Goal: Transaction & Acquisition: Download file/media

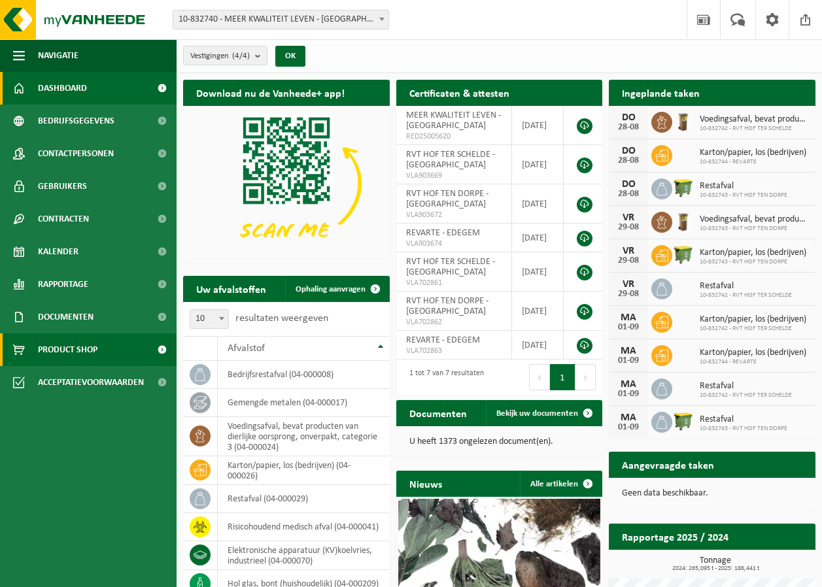
click at [48, 356] on span "Product Shop" at bounding box center [67, 349] width 59 height 33
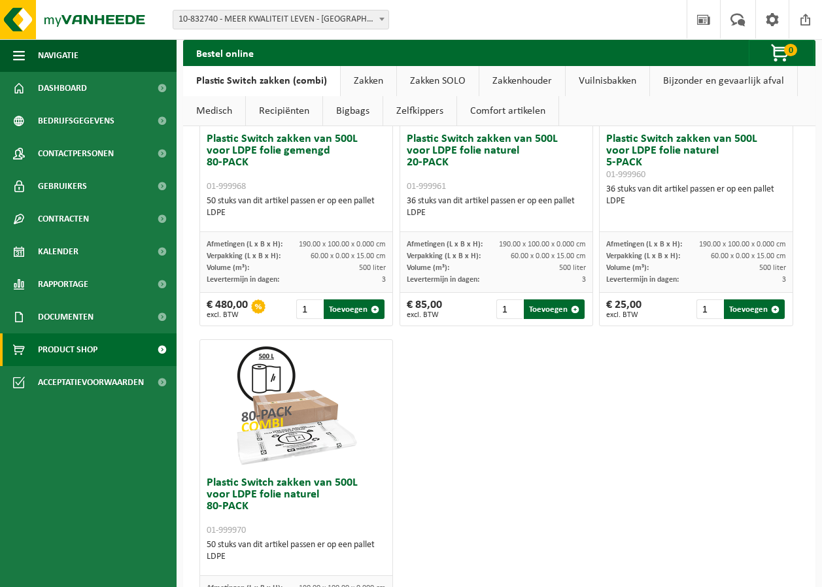
scroll to position [1358, 0]
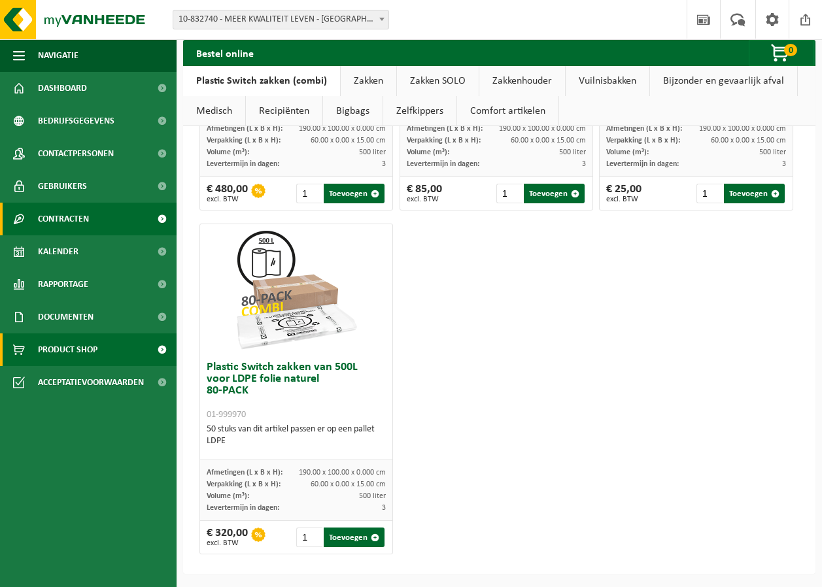
click at [42, 207] on span "Contracten" at bounding box center [63, 219] width 51 height 33
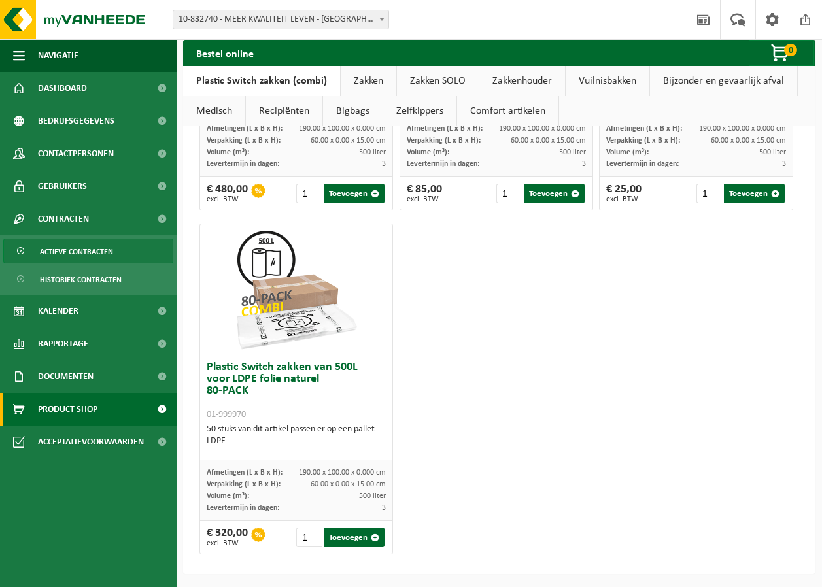
click at [60, 252] on span "Actieve contracten" at bounding box center [76, 251] width 73 height 25
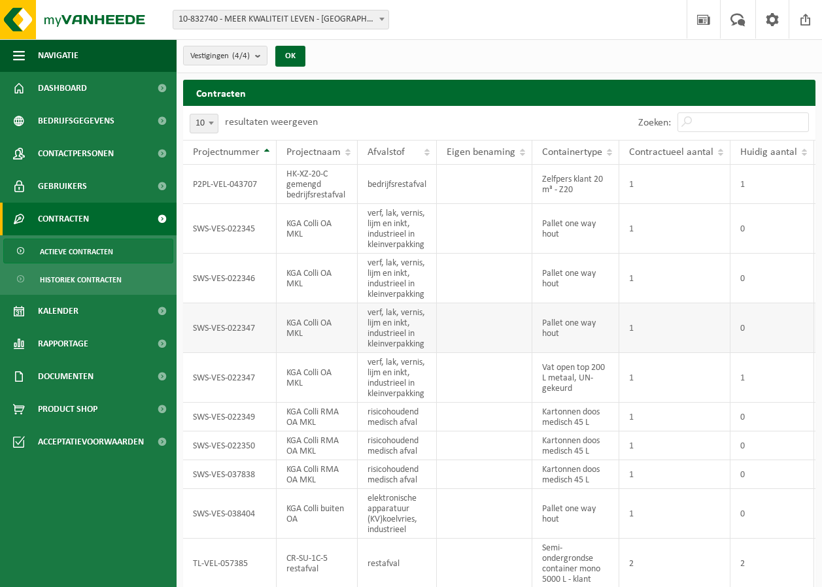
scroll to position [54, 0]
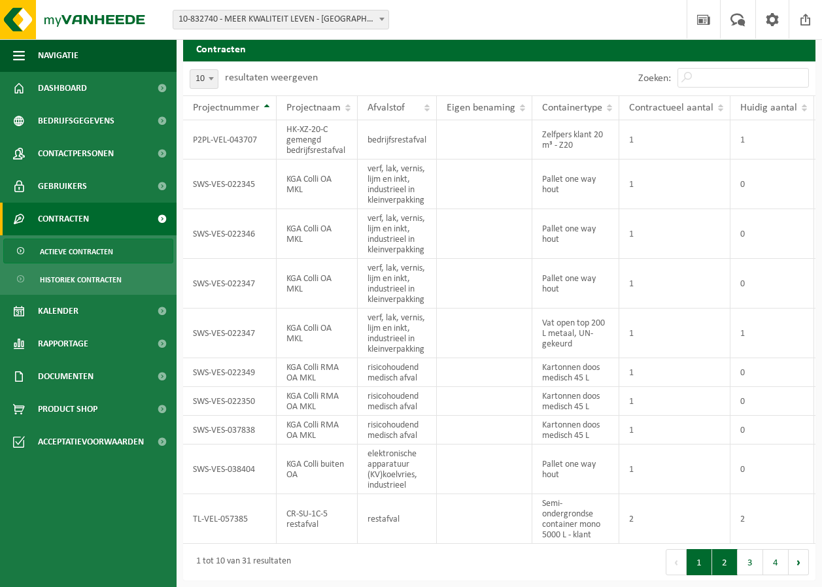
click at [724, 562] on button "2" at bounding box center [724, 562] width 25 height 26
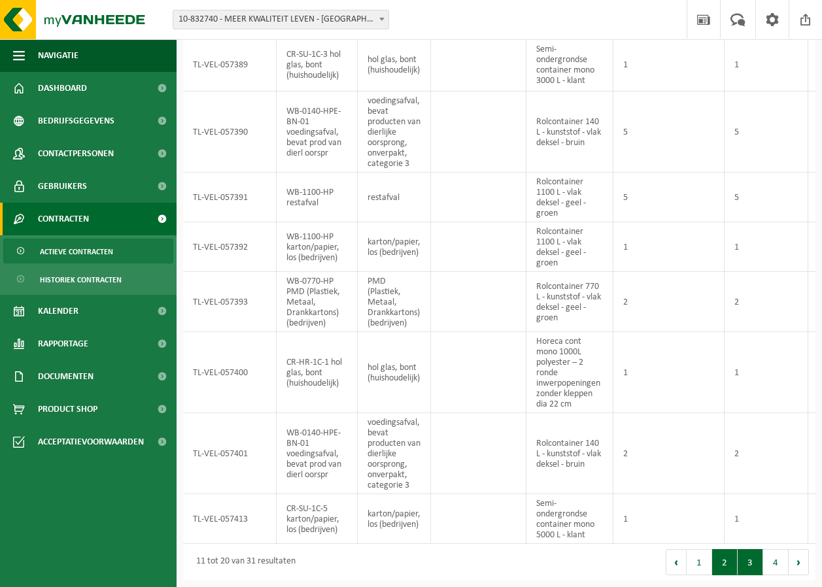
click at [749, 562] on button "3" at bounding box center [749, 562] width 25 height 26
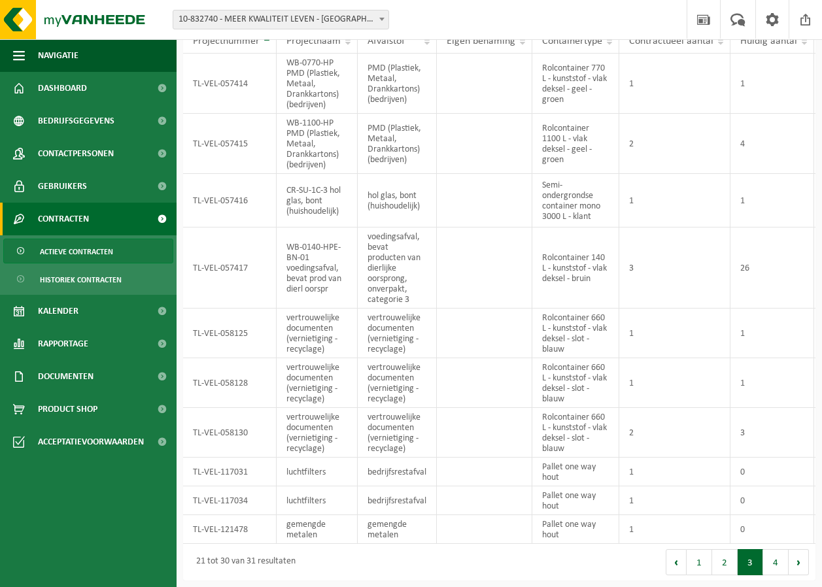
scroll to position [121, 0]
click at [774, 567] on button "4" at bounding box center [775, 562] width 25 height 26
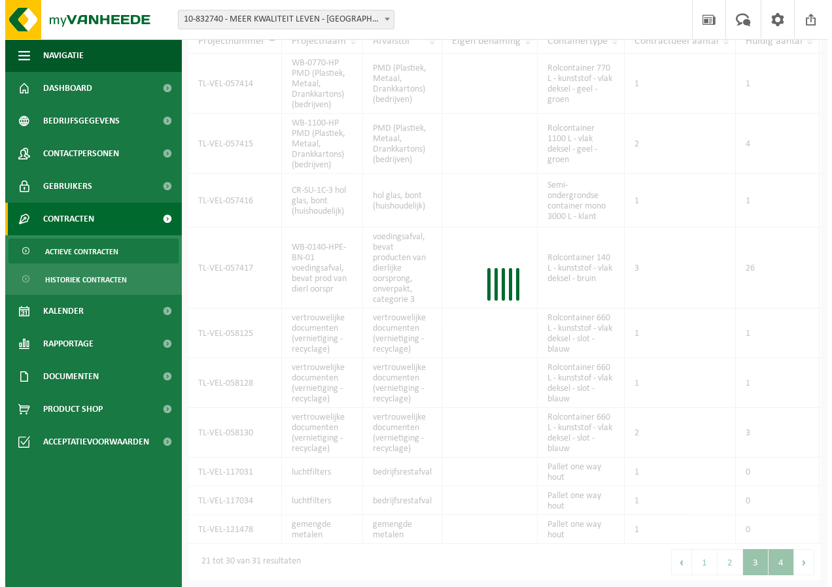
scroll to position [0, 0]
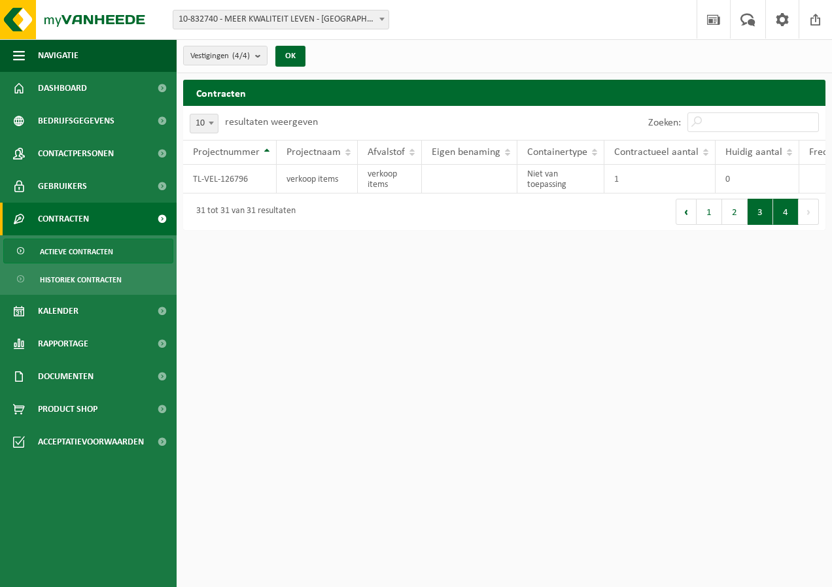
click at [756, 225] on button "3" at bounding box center [759, 212] width 25 height 26
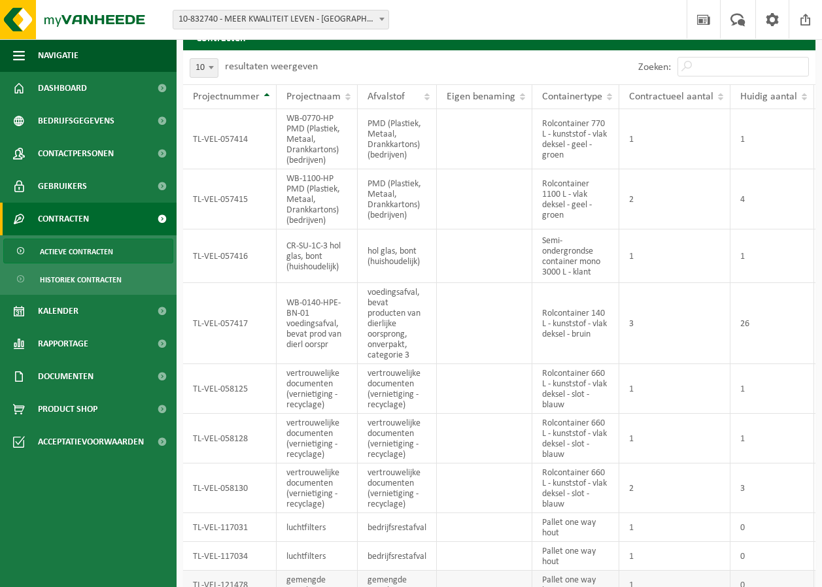
scroll to position [121, 0]
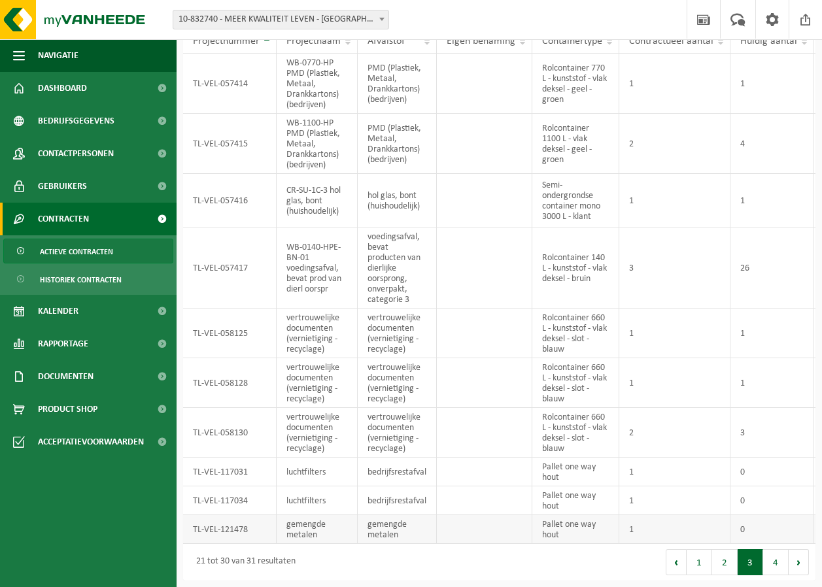
click at [263, 516] on td "TL-VEL-121478" at bounding box center [229, 529] width 93 height 29
click at [268, 516] on td "TL-VEL-121478" at bounding box center [229, 529] width 93 height 29
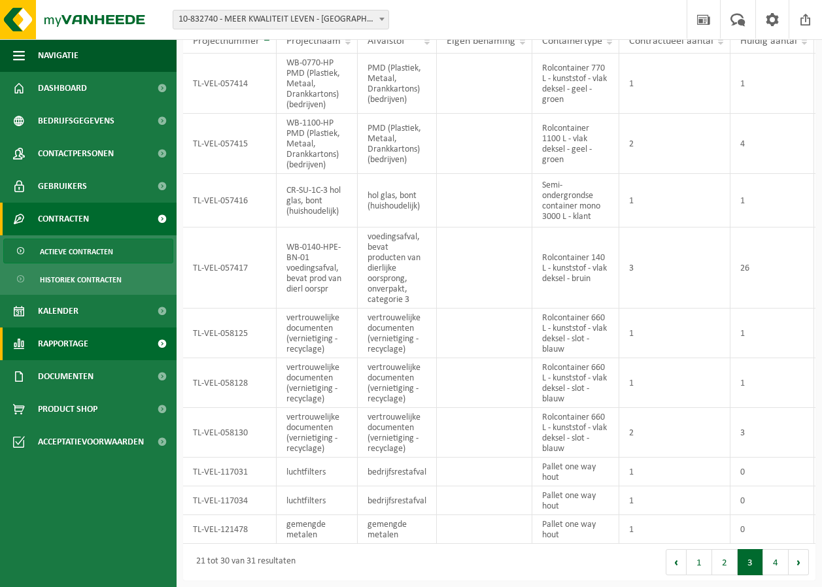
click at [73, 339] on span "Rapportage" at bounding box center [63, 344] width 50 height 33
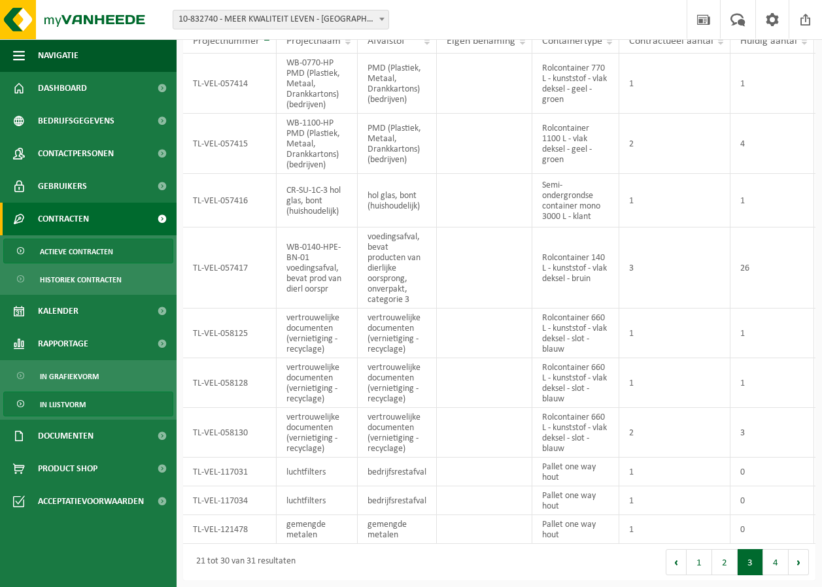
click at [59, 404] on span "In lijstvorm" at bounding box center [63, 404] width 46 height 25
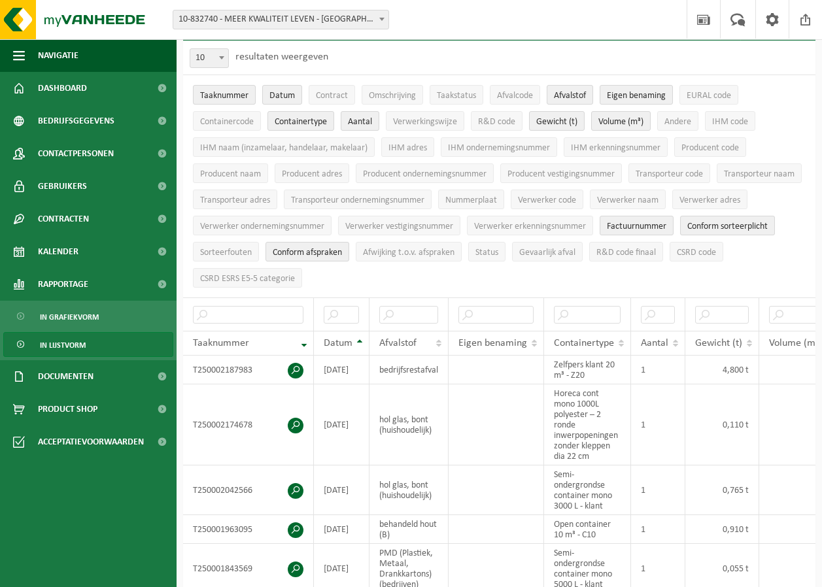
scroll to position [196, 0]
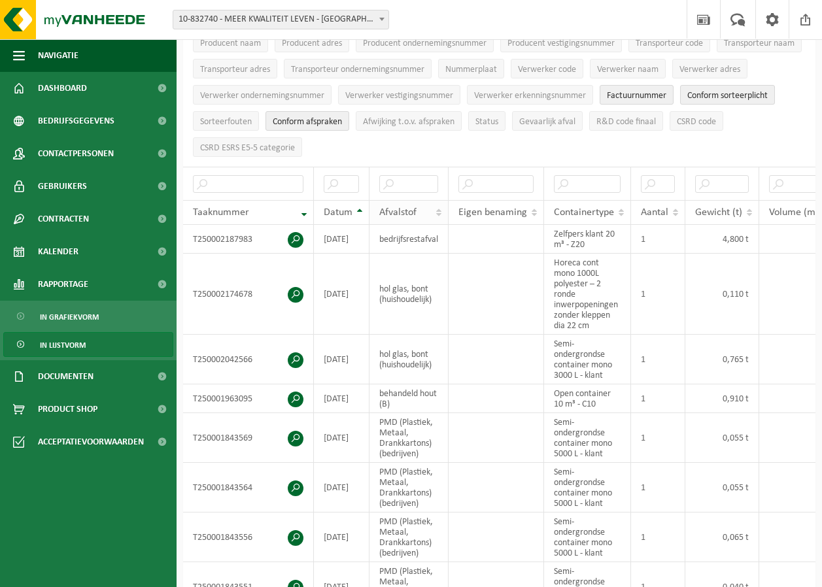
click at [439, 209] on th "Afvalstof" at bounding box center [408, 212] width 79 height 25
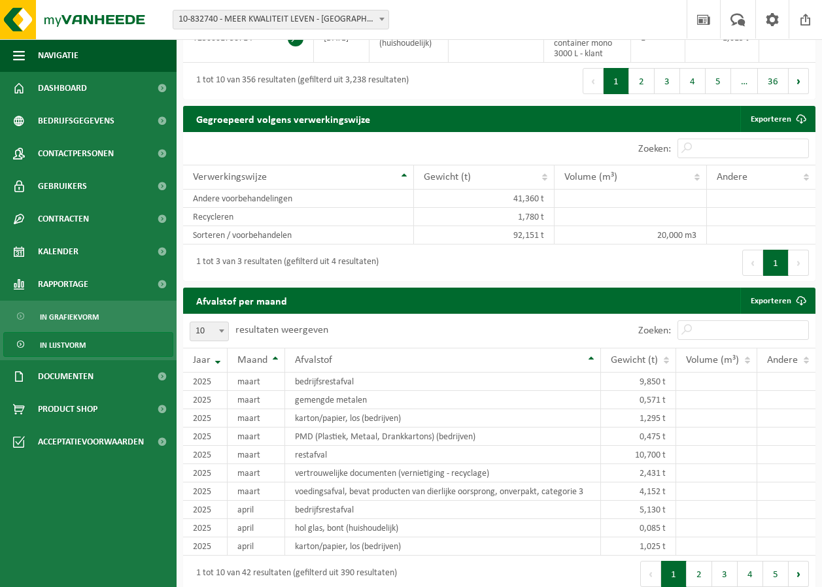
scroll to position [784, 0]
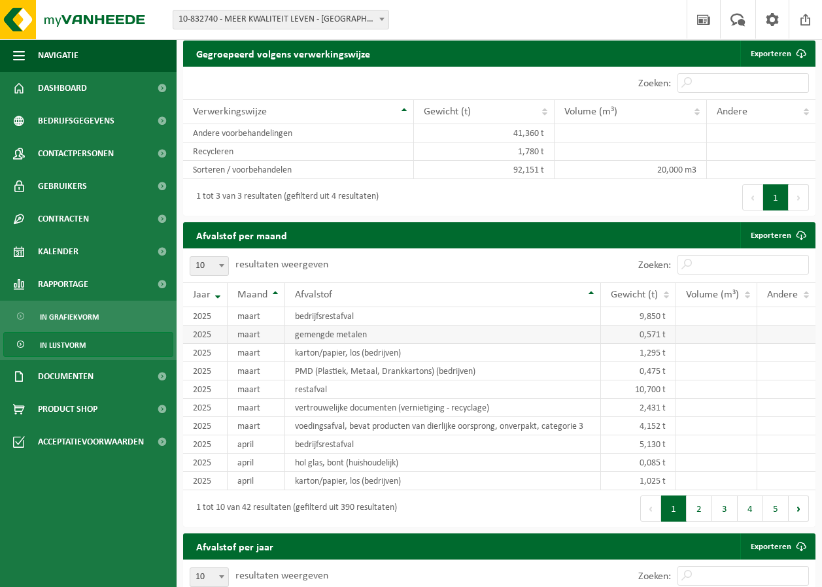
click at [244, 342] on td "maart" at bounding box center [256, 335] width 58 height 18
click at [72, 377] on span "Documenten" at bounding box center [66, 376] width 56 height 33
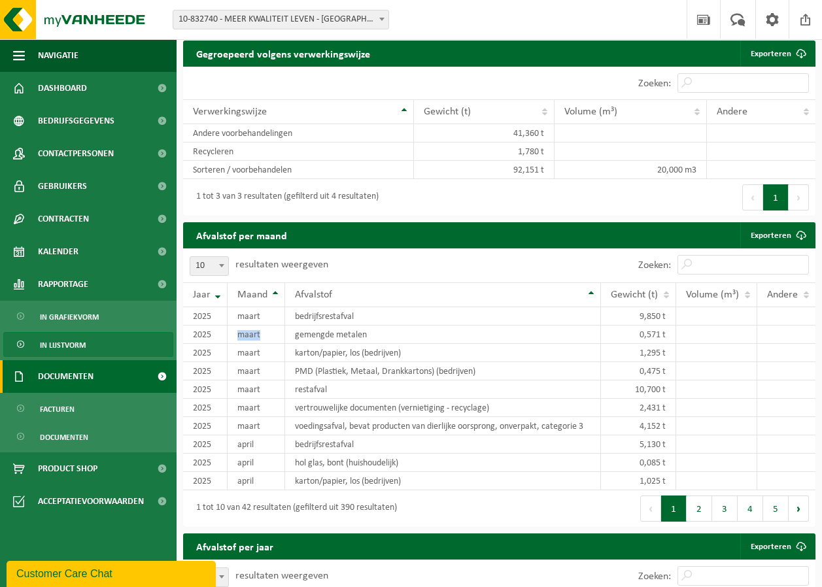
click at [162, 377] on span at bounding box center [161, 376] width 29 height 33
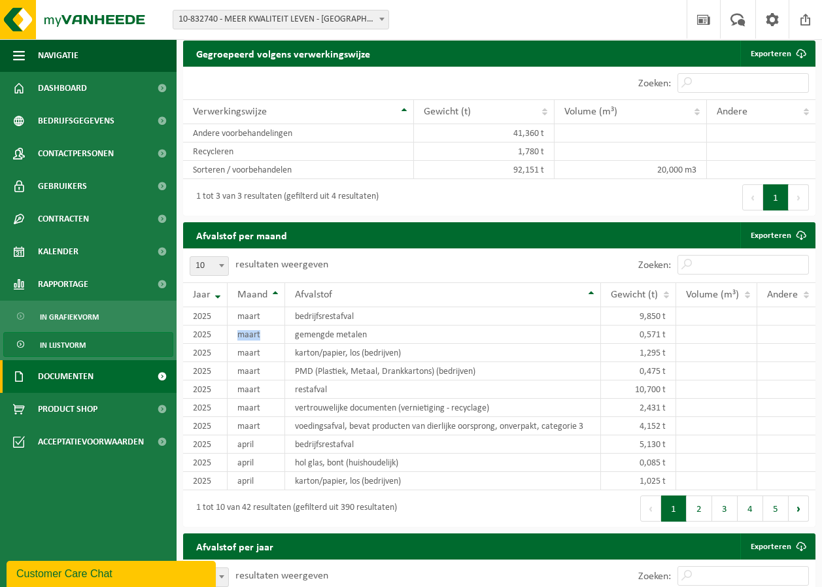
click at [65, 379] on span "Documenten" at bounding box center [66, 376] width 56 height 33
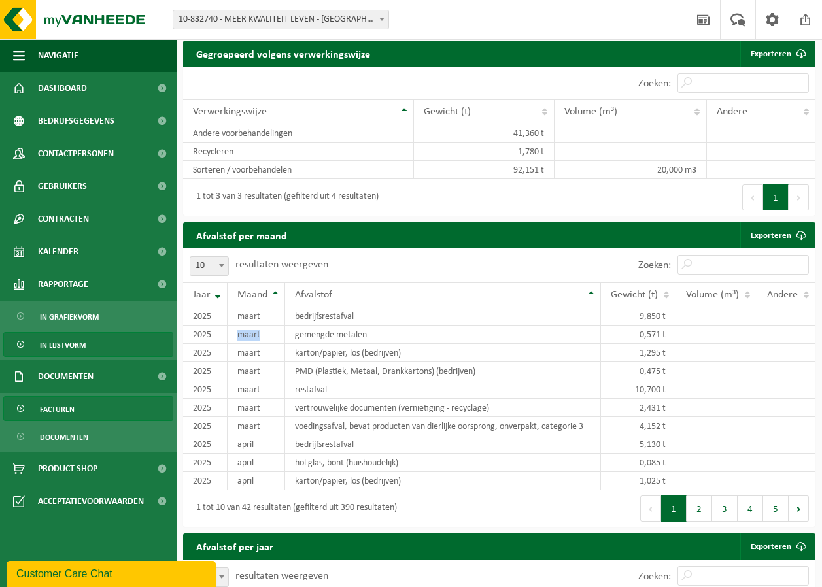
click at [52, 409] on span "Facturen" at bounding box center [57, 409] width 35 height 25
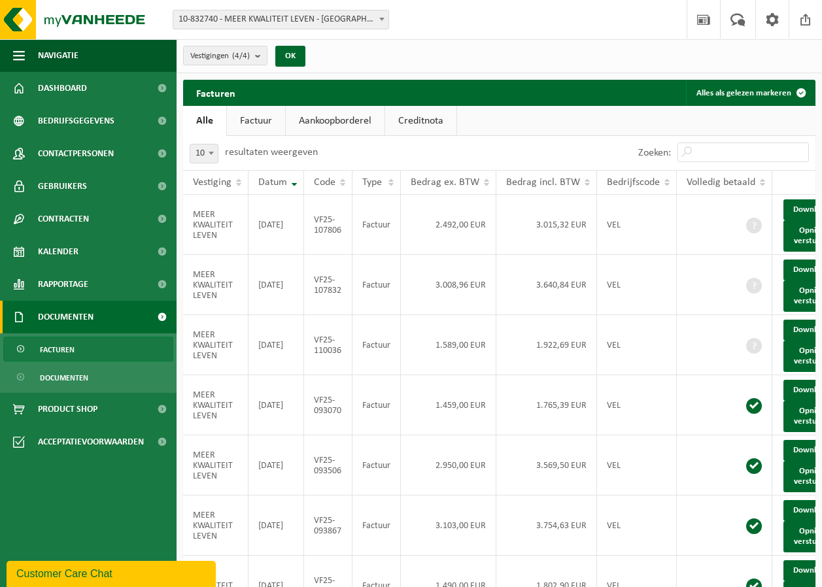
click at [259, 124] on link "Factuur" at bounding box center [256, 121] width 58 height 30
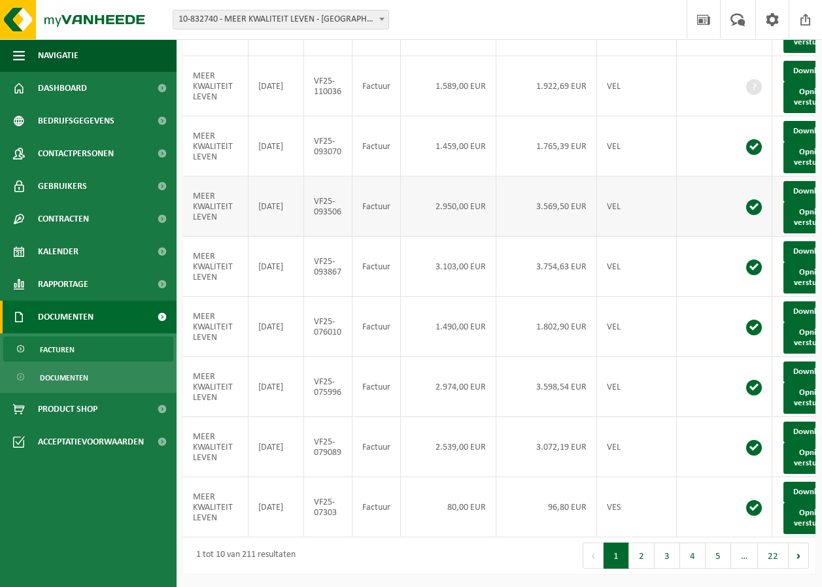
scroll to position [363, 0]
click at [638, 560] on button "2" at bounding box center [641, 556] width 25 height 26
click at [792, 301] on link "Download" at bounding box center [815, 311] width 64 height 21
click at [805, 362] on link "Download" at bounding box center [815, 372] width 64 height 21
click at [797, 181] on link "Download" at bounding box center [815, 191] width 64 height 21
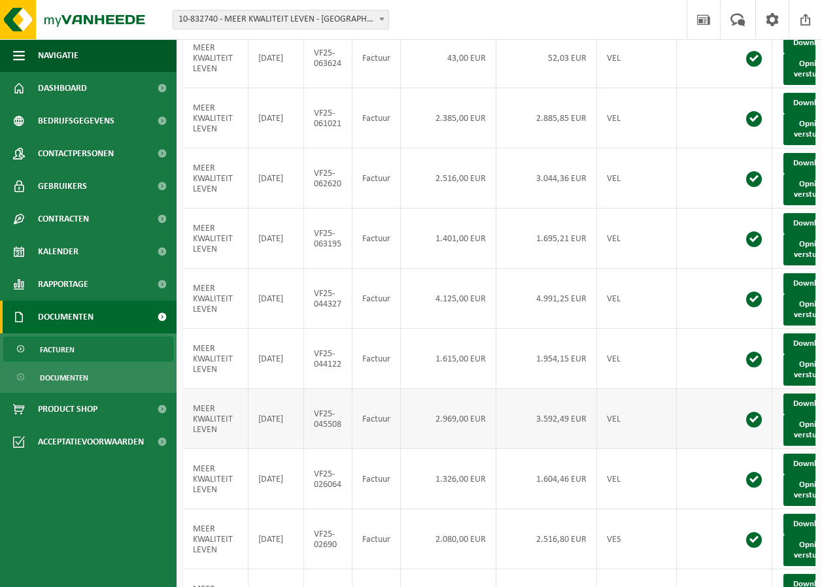
scroll to position [101, 0]
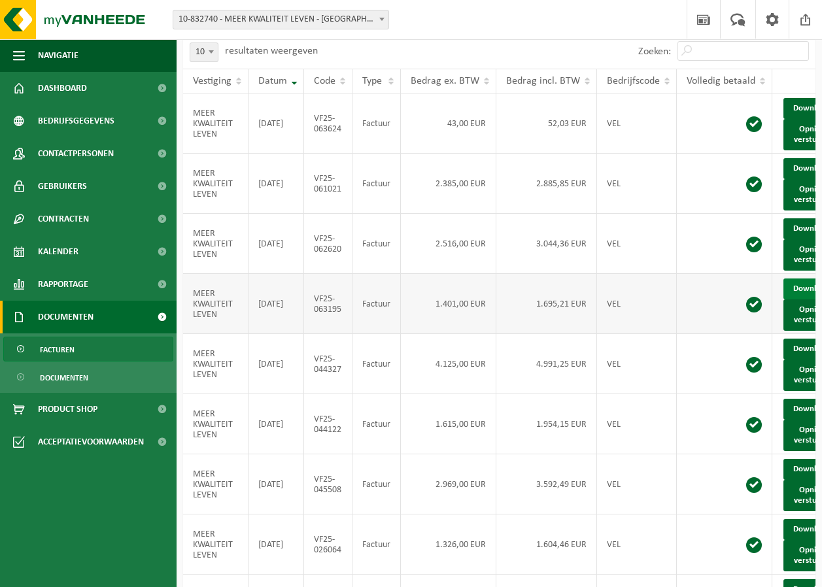
click at [796, 299] on link "Download" at bounding box center [815, 288] width 64 height 21
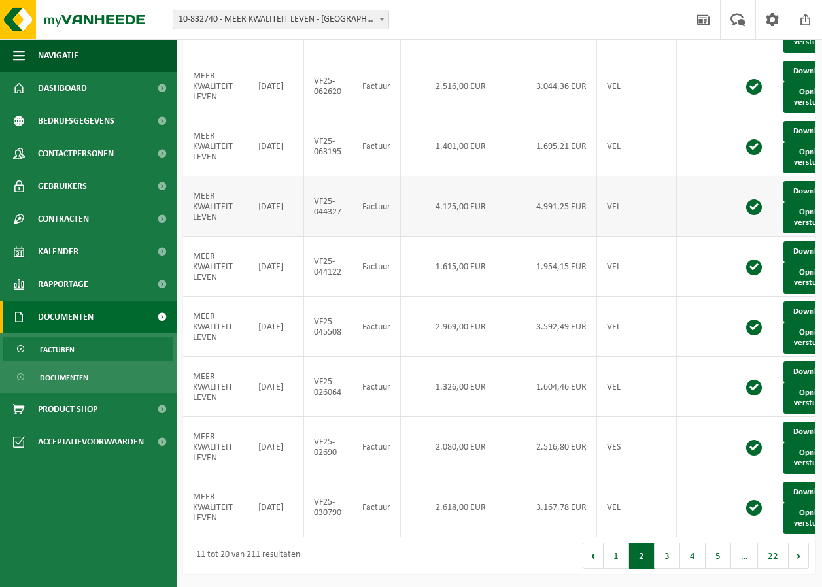
scroll to position [363, 0]
click at [620, 552] on button "1" at bounding box center [615, 556] width 25 height 26
click at [675, 558] on button "3" at bounding box center [666, 556] width 25 height 26
click at [696, 559] on button "4" at bounding box center [692, 556] width 25 height 26
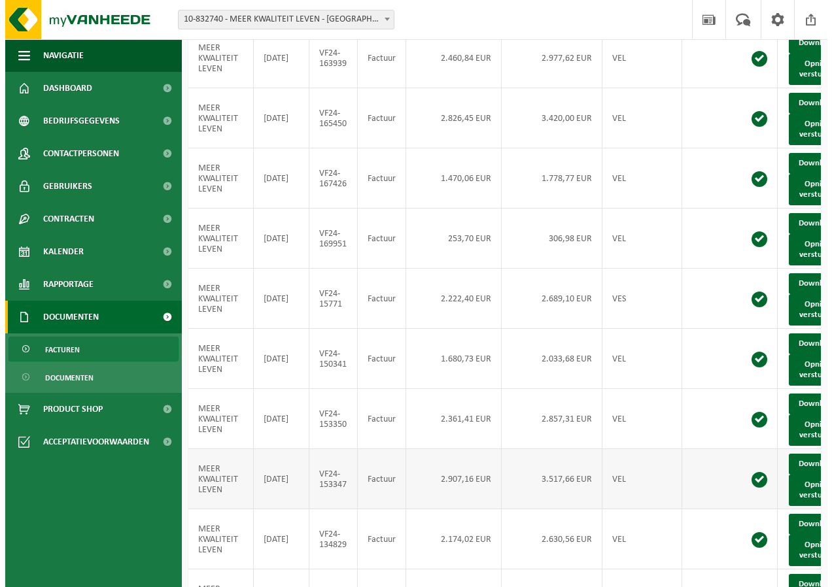
scroll to position [0, 0]
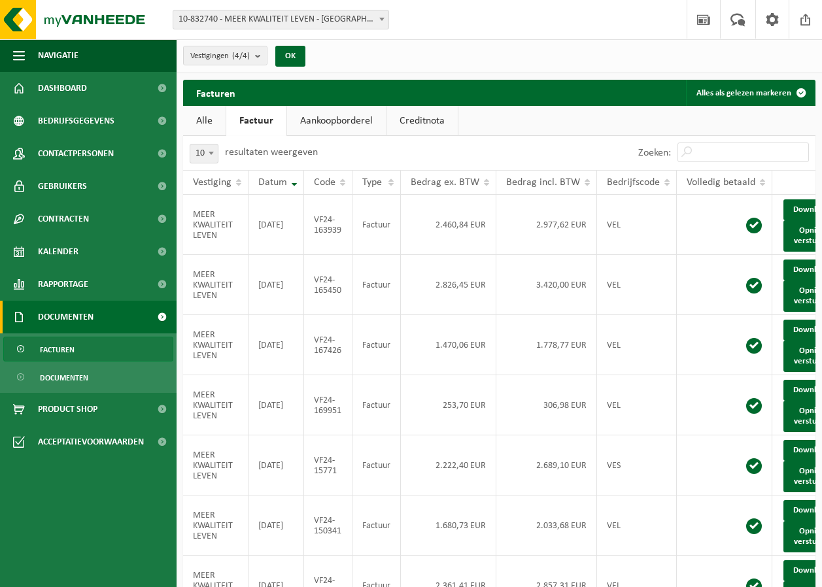
click at [335, 119] on link "Aankoopborderel" at bounding box center [336, 121] width 99 height 30
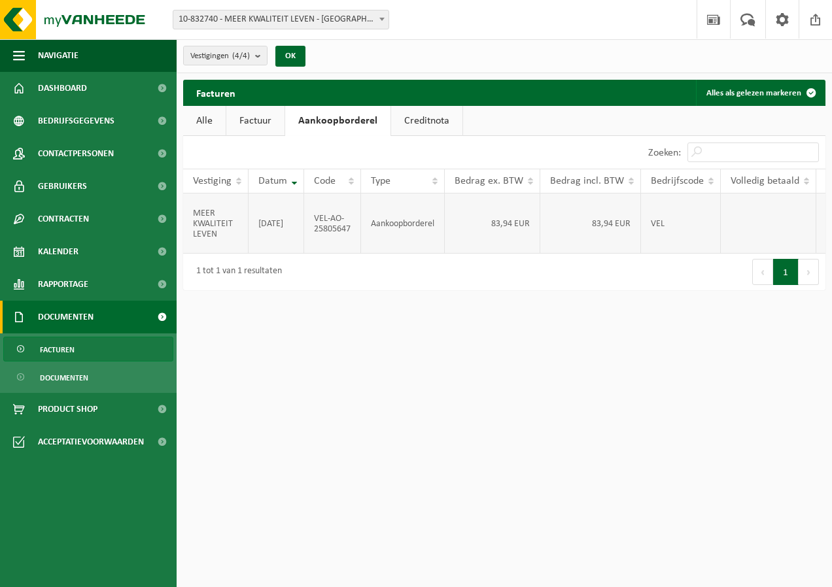
click at [192, 224] on td "MEER KWALITEIT LEVEN" at bounding box center [215, 224] width 65 height 60
click at [526, 230] on td "83,94 EUR" at bounding box center [492, 224] width 95 height 60
drag, startPoint x: 349, startPoint y: 230, endPoint x: 308, endPoint y: 218, distance: 43.0
click at [308, 218] on td "VEL-AO-25805647" at bounding box center [332, 224] width 57 height 60
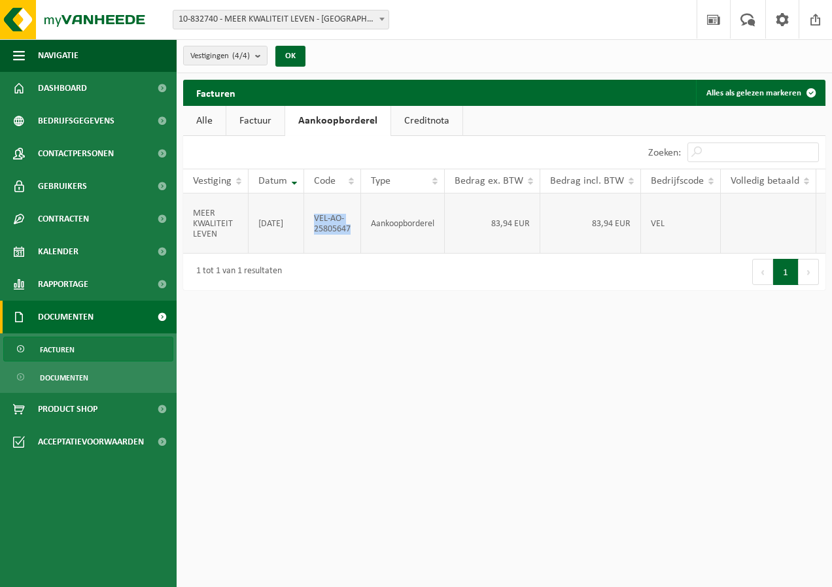
drag, startPoint x: 308, startPoint y: 218, endPoint x: 323, endPoint y: 228, distance: 18.3
click at [323, 228] on td "VEL-AO-25805647" at bounding box center [332, 224] width 57 height 60
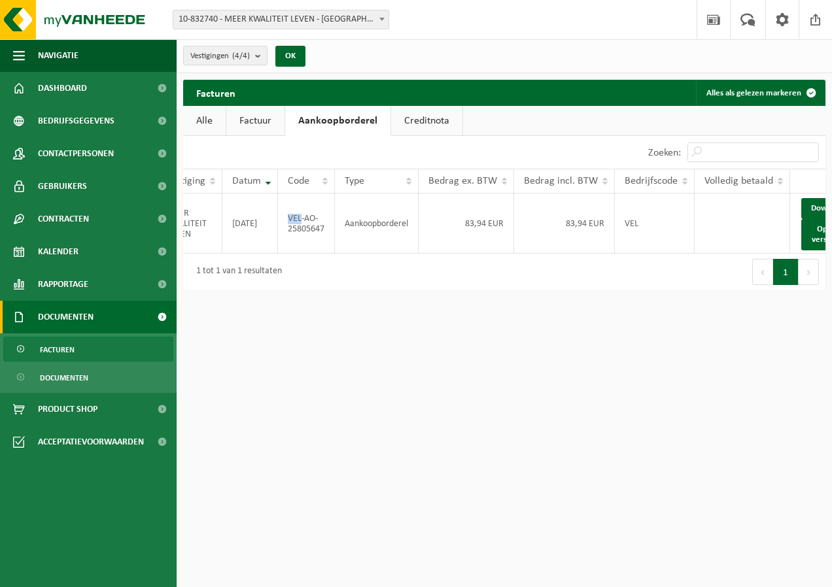
scroll to position [0, 71]
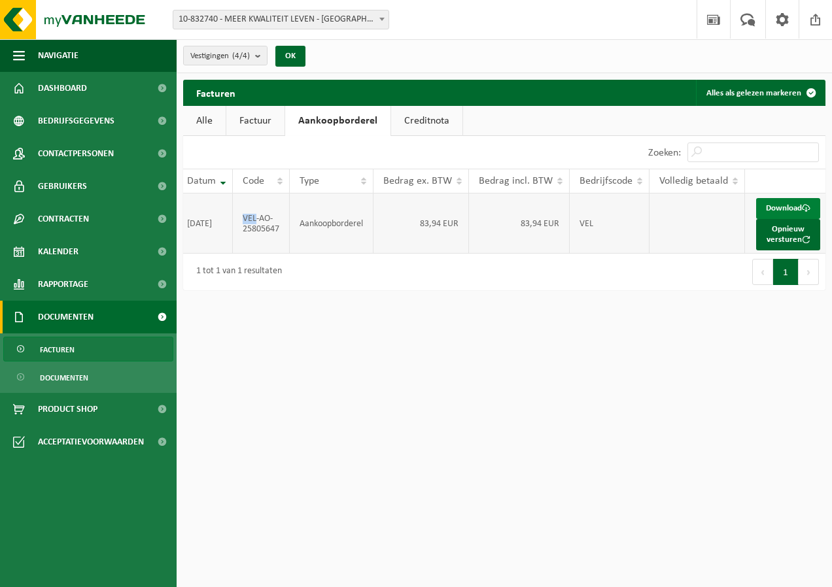
click at [773, 207] on link "Download" at bounding box center [788, 208] width 64 height 21
